Goal: Information Seeking & Learning: Check status

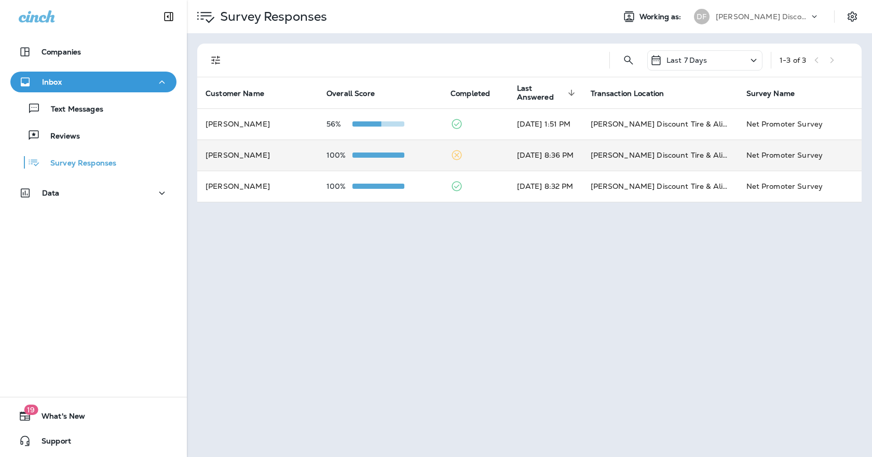
click at [420, 156] on div "100%" at bounding box center [380, 155] width 107 height 8
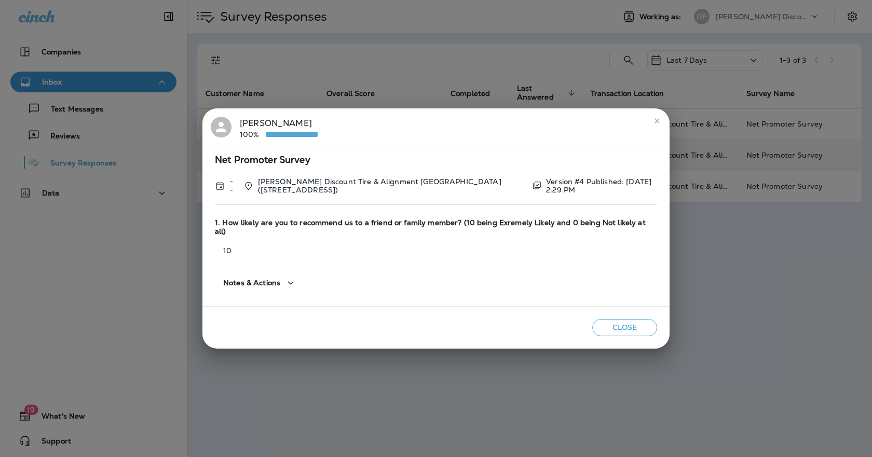
click at [632, 325] on button "Close" at bounding box center [624, 327] width 65 height 17
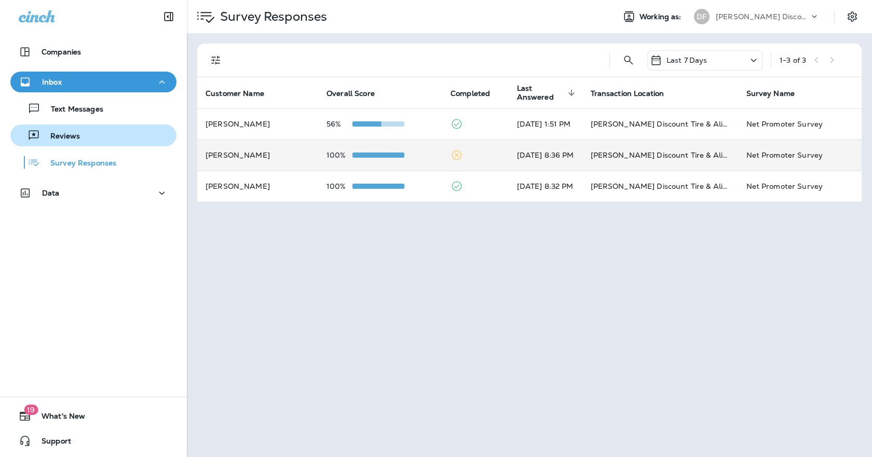
click at [104, 134] on div "Reviews" at bounding box center [94, 136] width 158 height 16
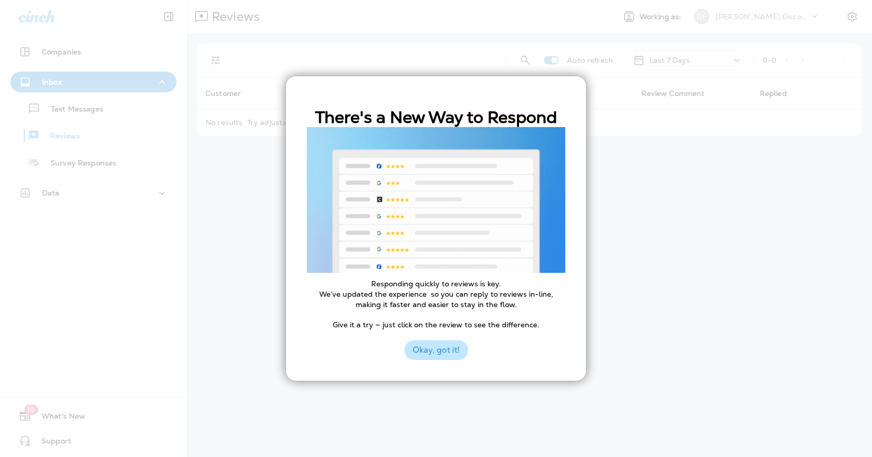
click at [422, 353] on button "Okay, got it!" at bounding box center [436, 351] width 64 height 20
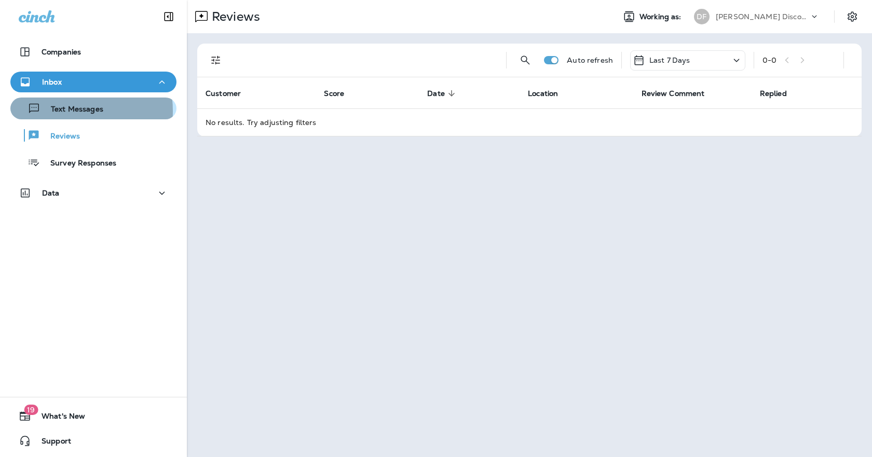
click at [61, 111] on p "Text Messages" at bounding box center [72, 110] width 63 height 10
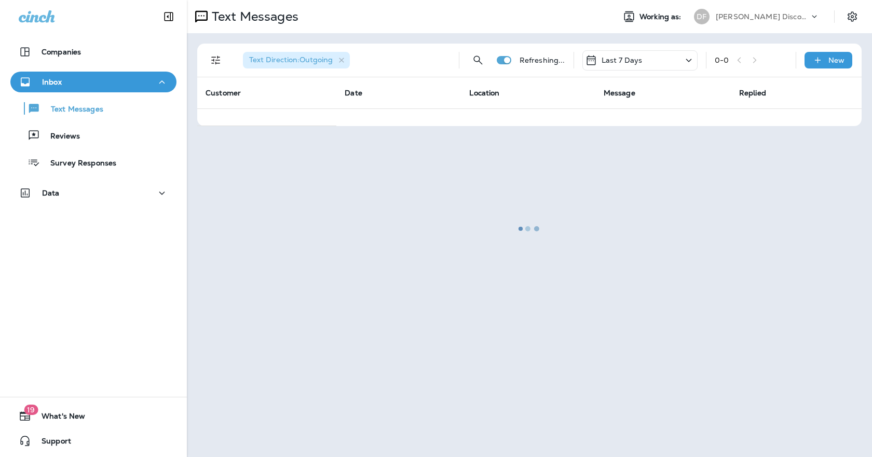
click at [52, 79] on p "Inbox" at bounding box center [52, 82] width 20 height 8
click at [655, 60] on div at bounding box center [529, 228] width 683 height 455
click at [691, 60] on div at bounding box center [529, 228] width 683 height 455
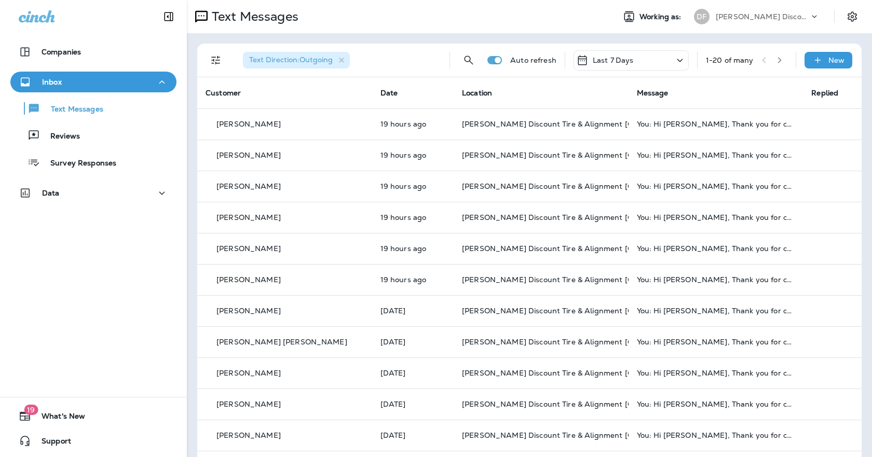
click at [106, 80] on div "Inbox" at bounding box center [94, 82] width 150 height 13
click at [75, 164] on p "Survey Responses" at bounding box center [78, 164] width 76 height 10
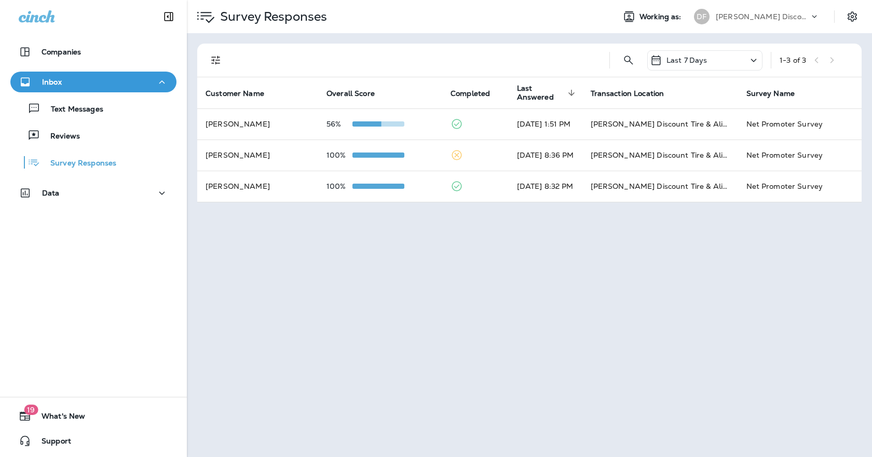
click at [709, 60] on div "Last 7 Days" at bounding box center [704, 60] width 115 height 20
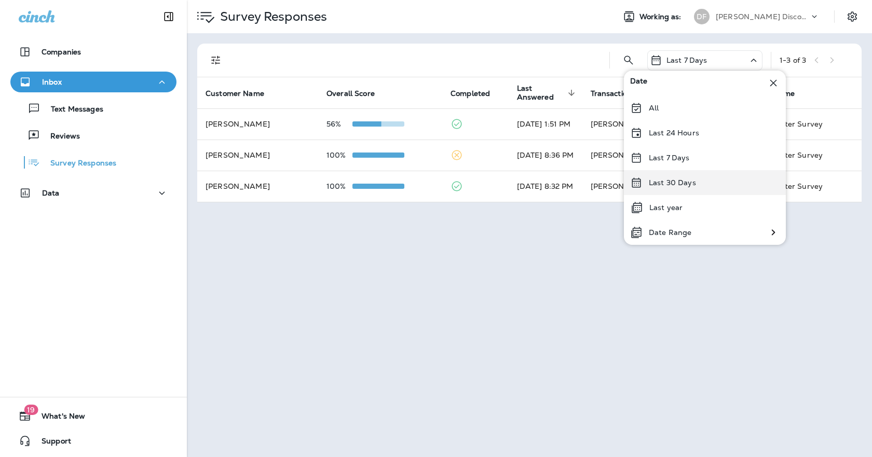
click at [675, 183] on p "Last 30 Days" at bounding box center [672, 183] width 47 height 8
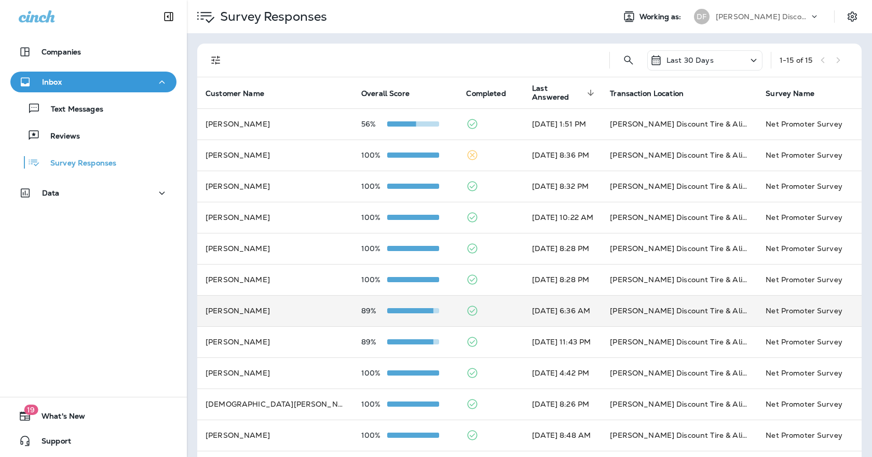
click at [646, 307] on td "[PERSON_NAME] Discount Tire & Alignment [GEOGRAPHIC_DATA] ([STREET_ADDRESS])" at bounding box center [680, 310] width 156 height 31
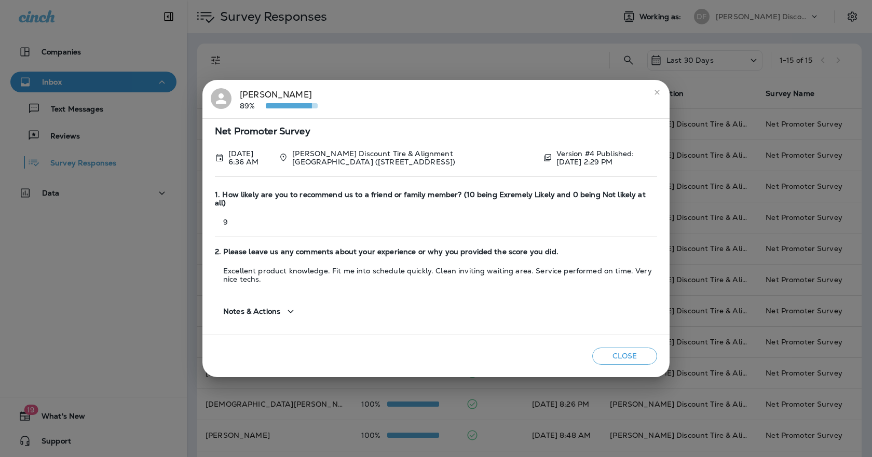
click at [610, 348] on button "Close" at bounding box center [624, 356] width 65 height 17
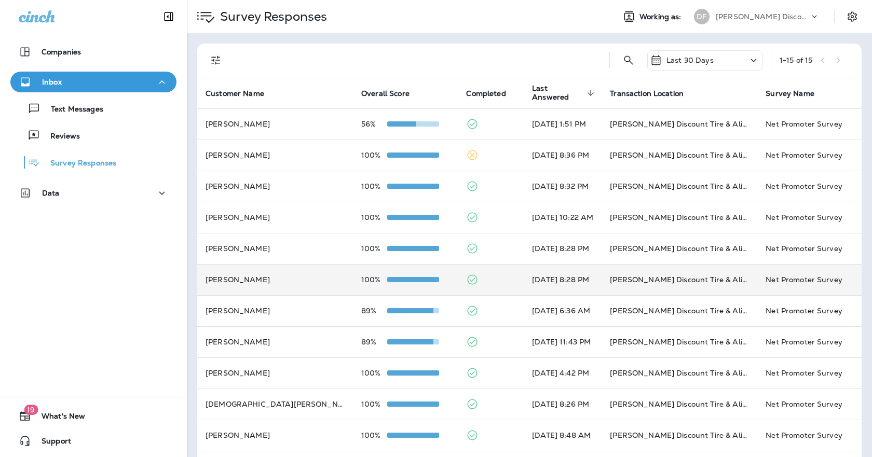
click at [458, 286] on td at bounding box center [491, 279] width 66 height 31
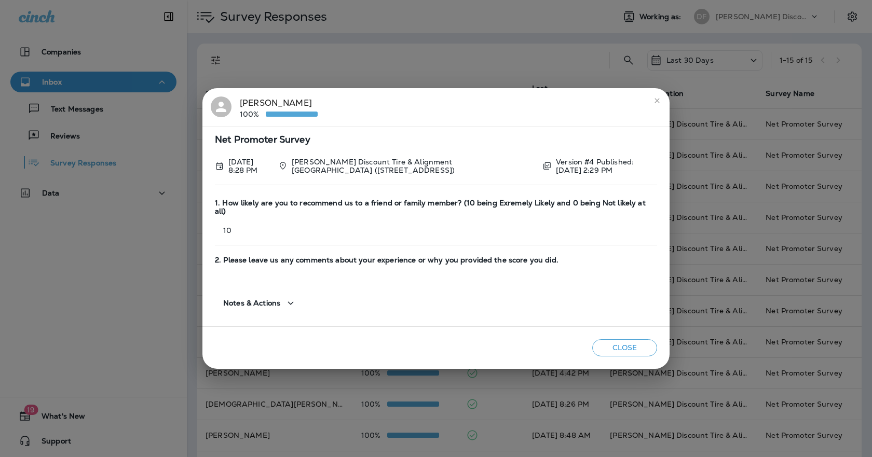
click at [636, 341] on button "Close" at bounding box center [624, 348] width 65 height 17
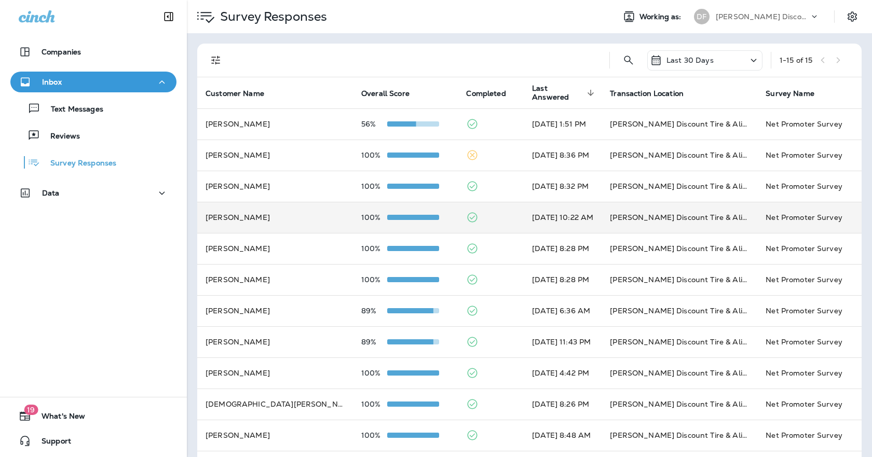
click at [458, 224] on td at bounding box center [491, 217] width 66 height 31
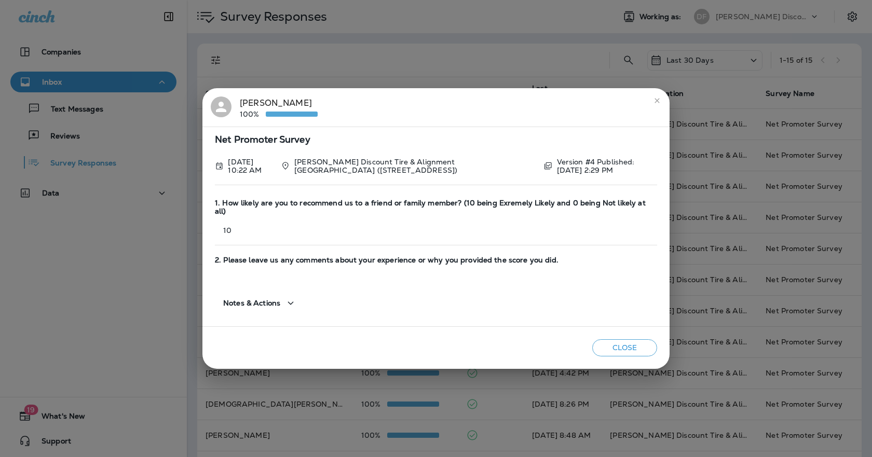
click at [612, 342] on button "Close" at bounding box center [624, 348] width 65 height 17
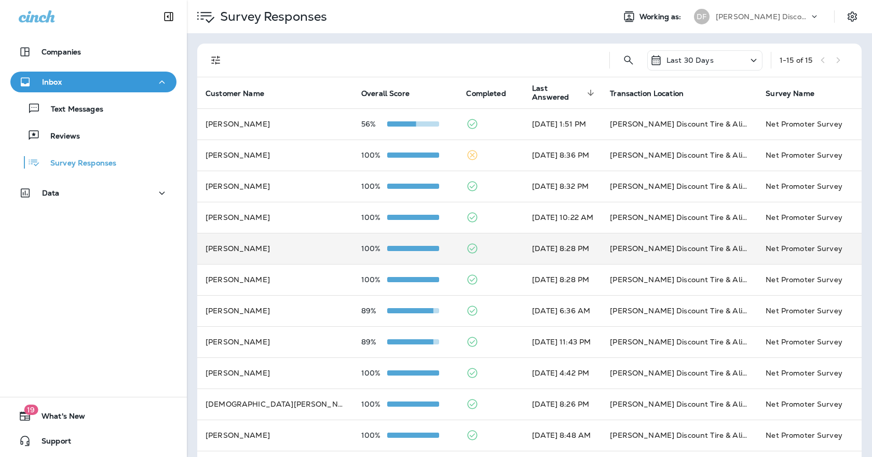
click at [458, 244] on td at bounding box center [491, 248] width 66 height 31
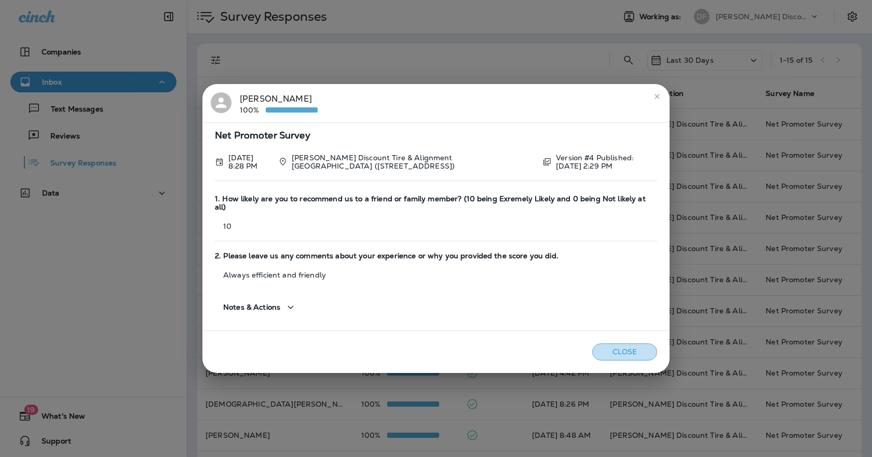
click at [597, 344] on button "Close" at bounding box center [624, 352] width 65 height 17
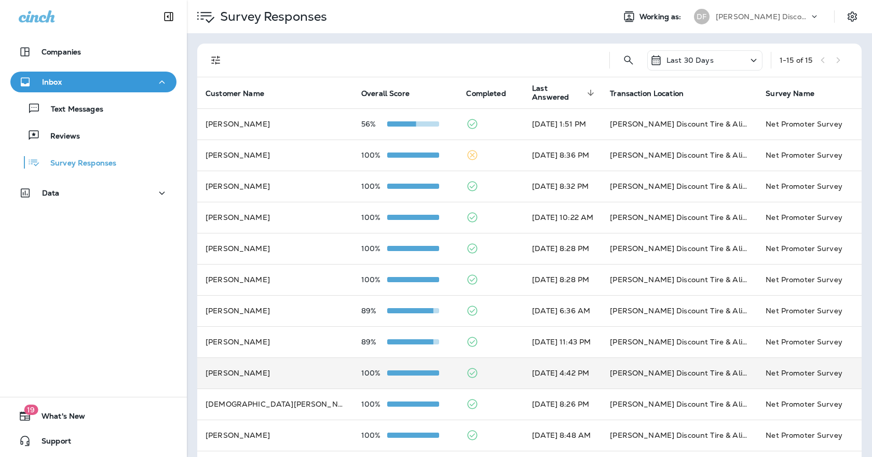
click at [466, 370] on td at bounding box center [491, 373] width 66 height 31
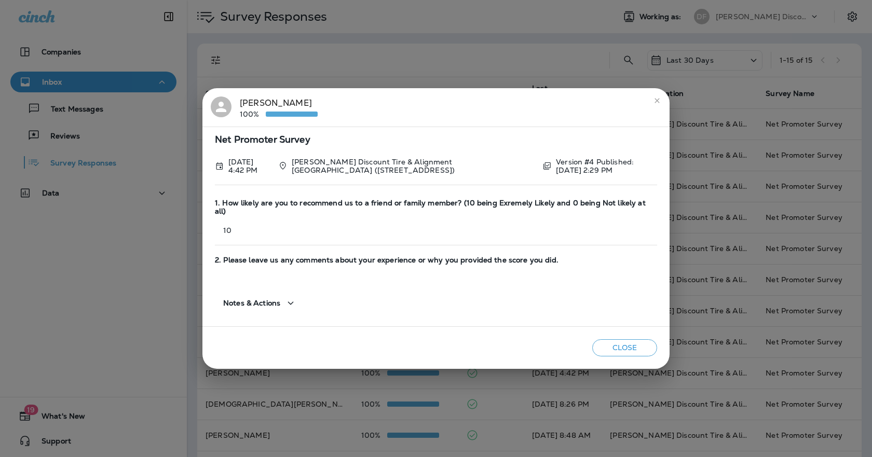
click at [612, 346] on button "Close" at bounding box center [624, 348] width 65 height 17
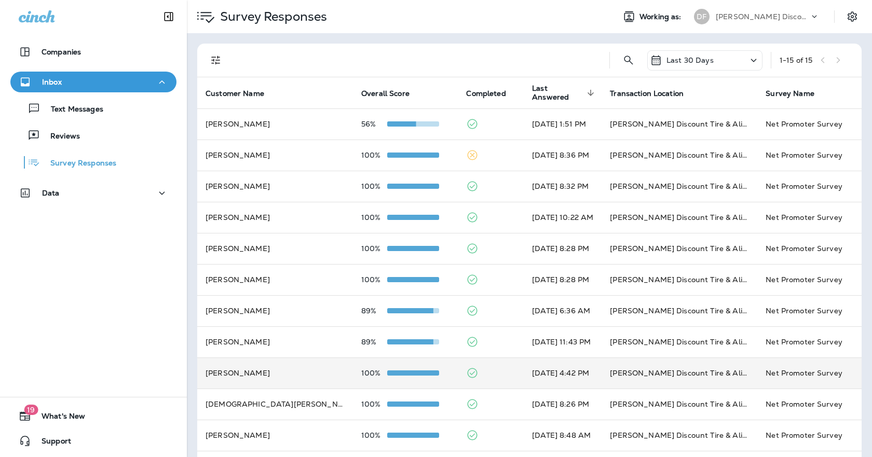
click at [458, 380] on td at bounding box center [491, 373] width 66 height 31
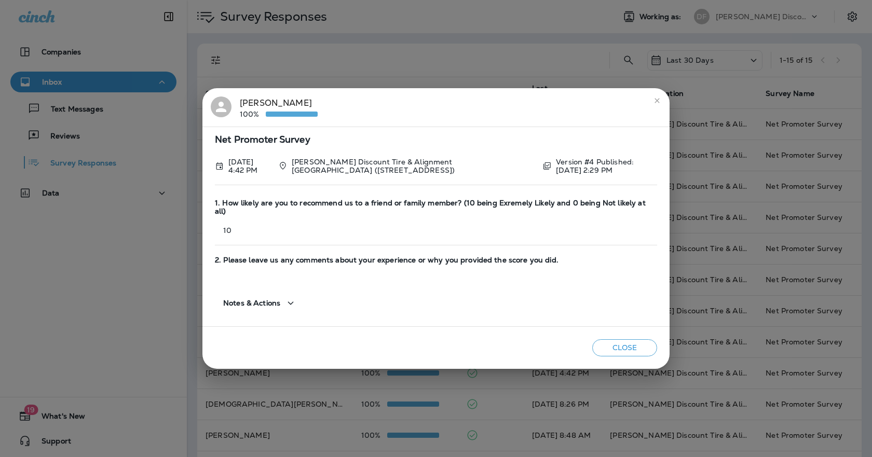
click at [563, 301] on div "Notes & Actions" at bounding box center [436, 299] width 442 height 38
click at [609, 346] on button "Close" at bounding box center [624, 348] width 65 height 17
